Goal: Transaction & Acquisition: Subscribe to service/newsletter

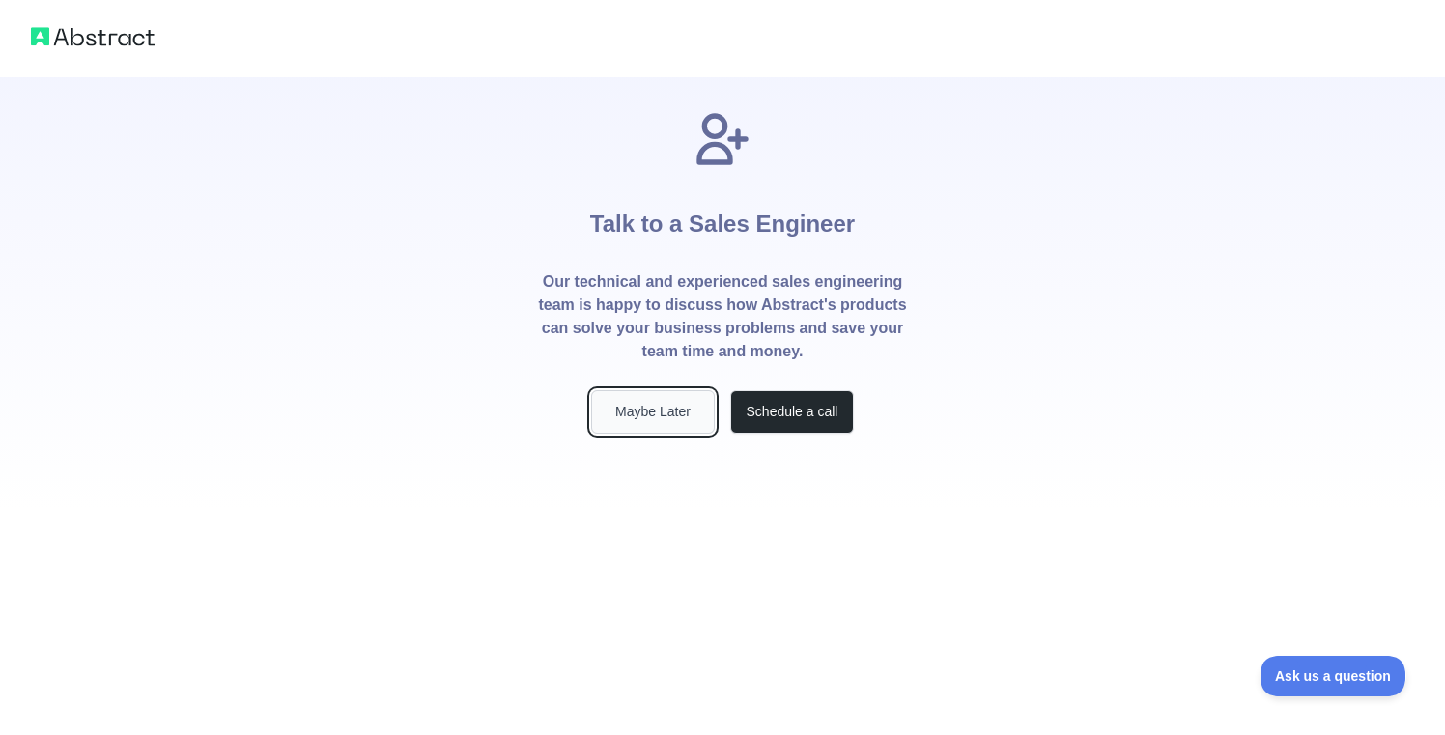
click at [655, 410] on button "Maybe Later" at bounding box center [653, 411] width 124 height 43
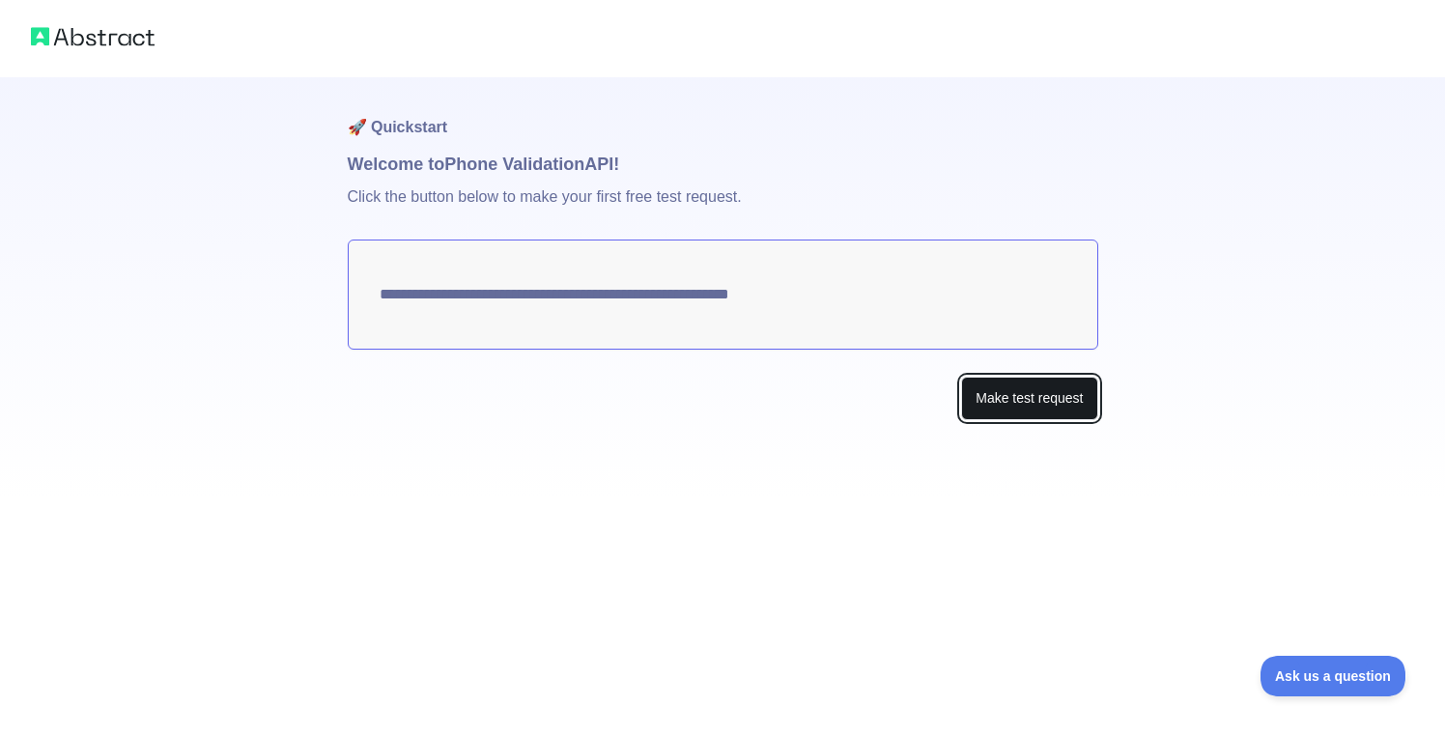
click at [986, 397] on button "Make test request" at bounding box center [1029, 398] width 136 height 43
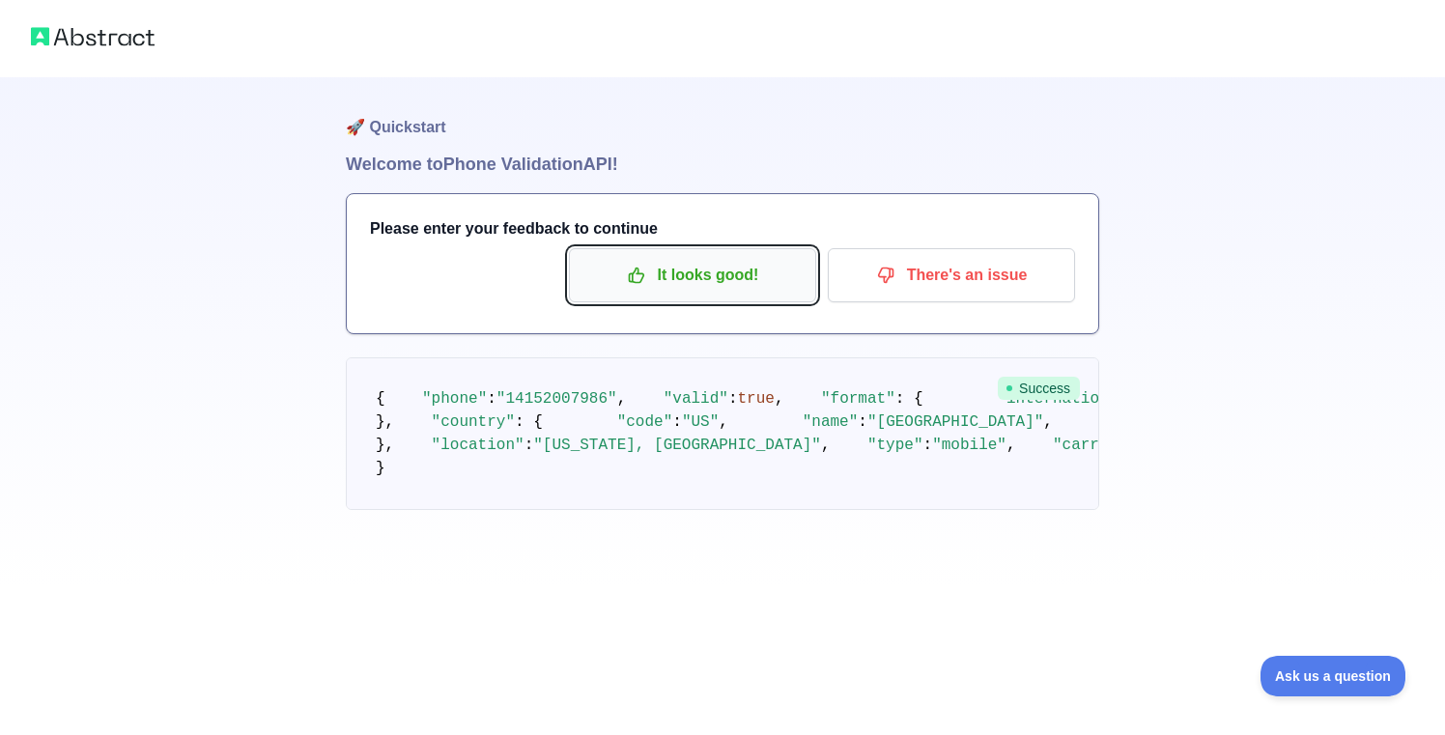
click at [685, 278] on p "It looks good!" at bounding box center [692, 275] width 218 height 33
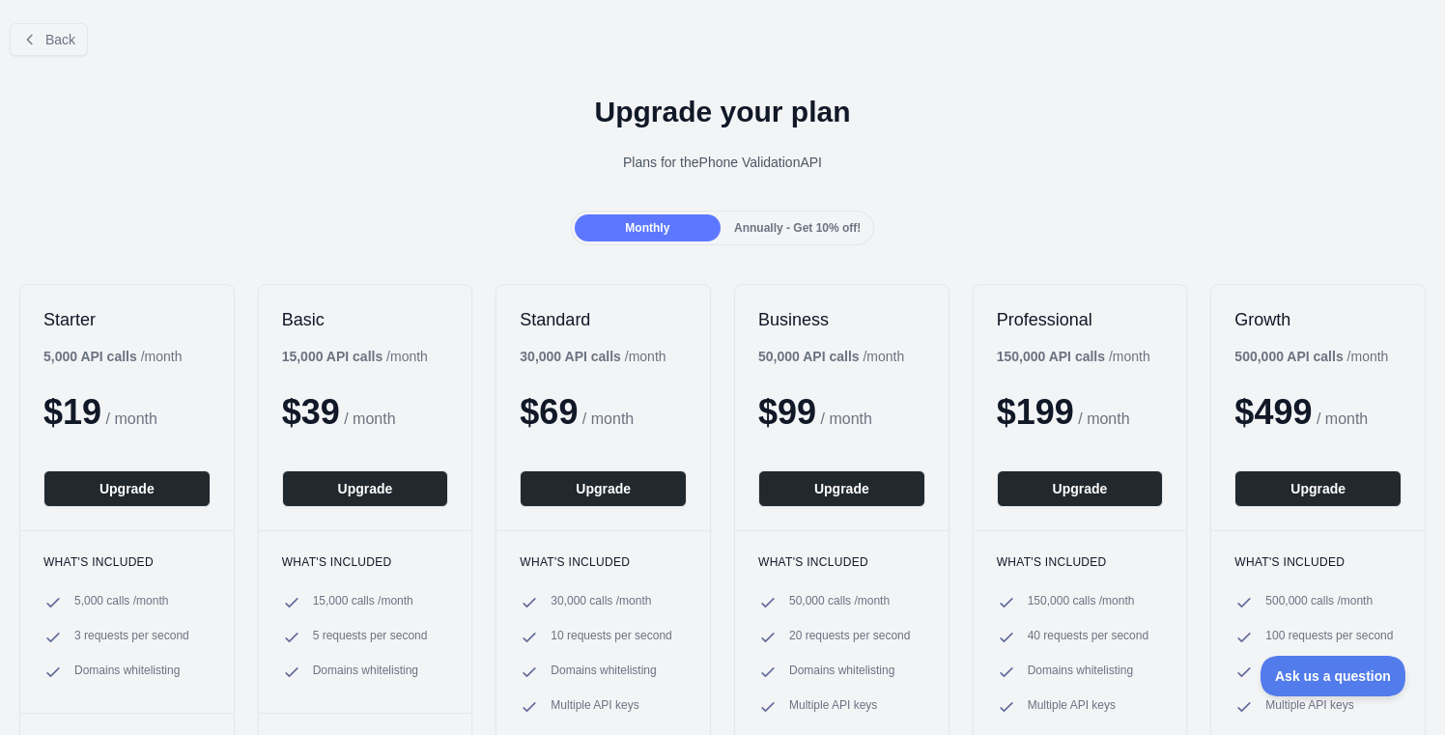
click at [737, 227] on span "Annually - Get 10% off!" at bounding box center [797, 228] width 127 height 14
